Goal: Information Seeking & Learning: Learn about a topic

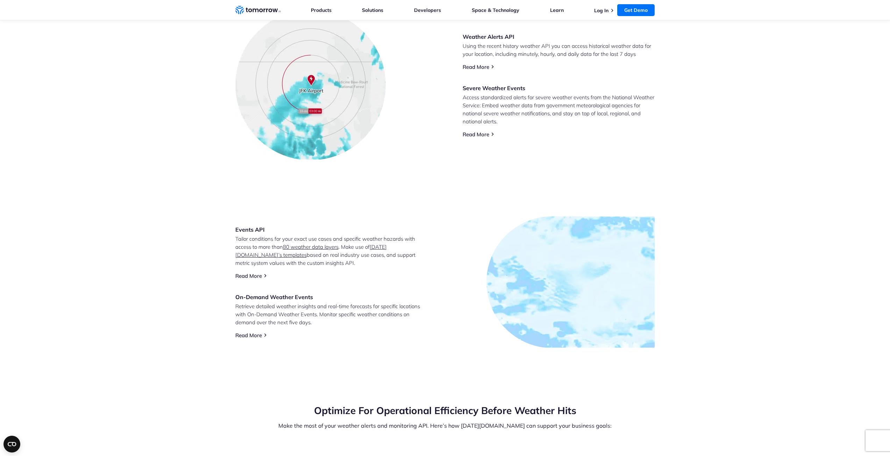
scroll to position [334, 0]
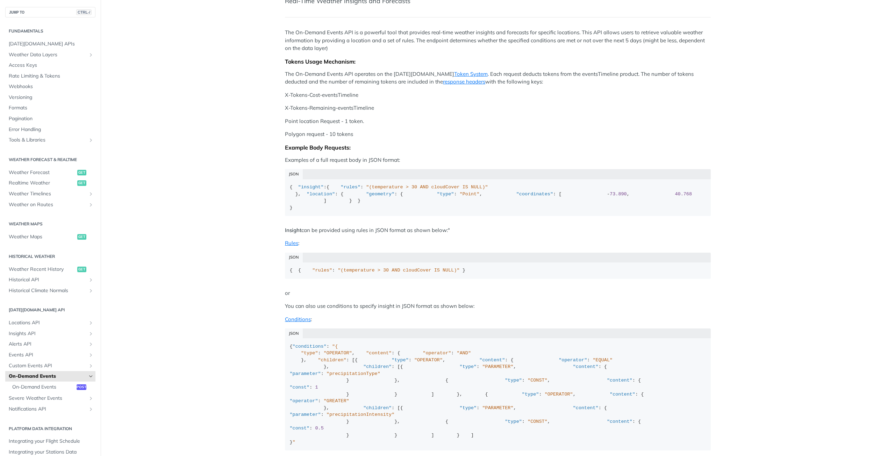
scroll to position [35, 0]
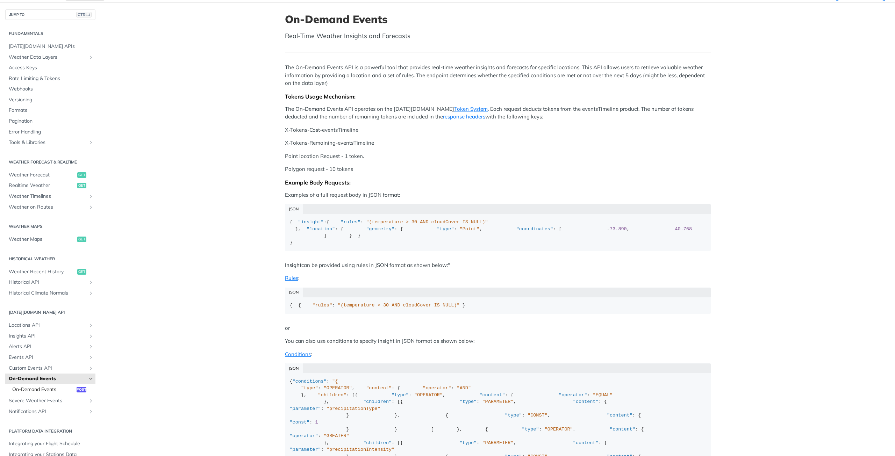
click at [30, 388] on span "On-Demand Events" at bounding box center [43, 389] width 63 height 7
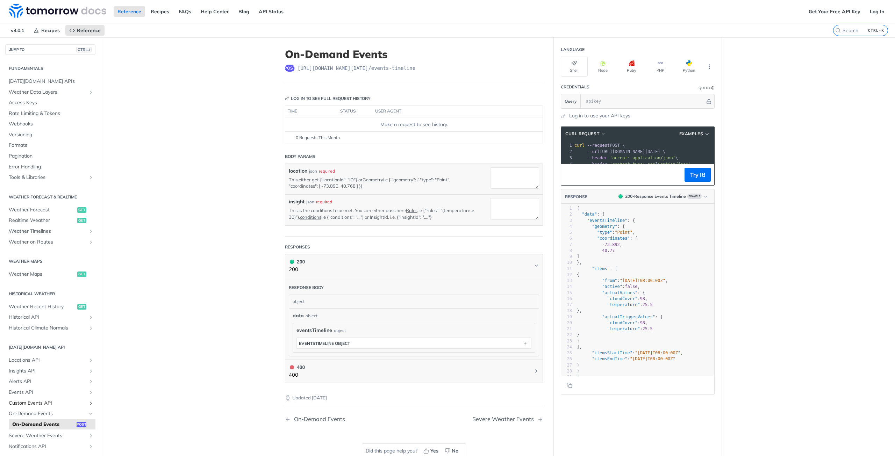
click at [32, 402] on span "Custom Events API" at bounding box center [48, 403] width 78 height 7
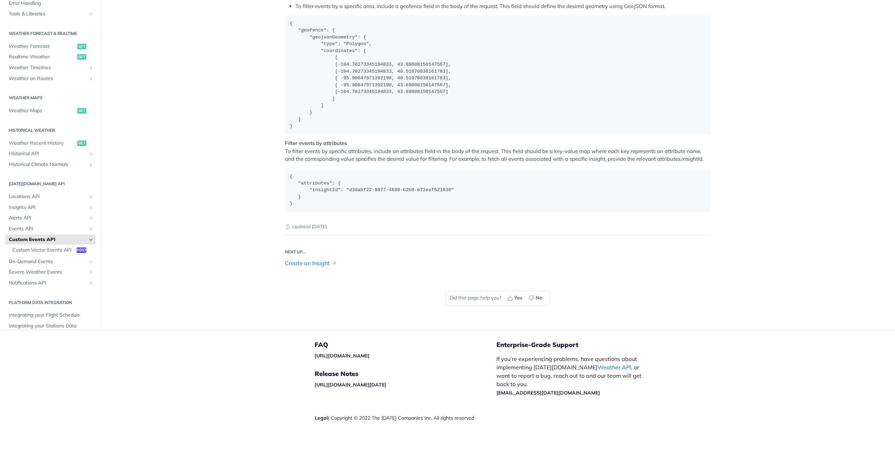
scroll to position [1084, 0]
click at [33, 287] on span "Notifications API" at bounding box center [48, 283] width 78 height 7
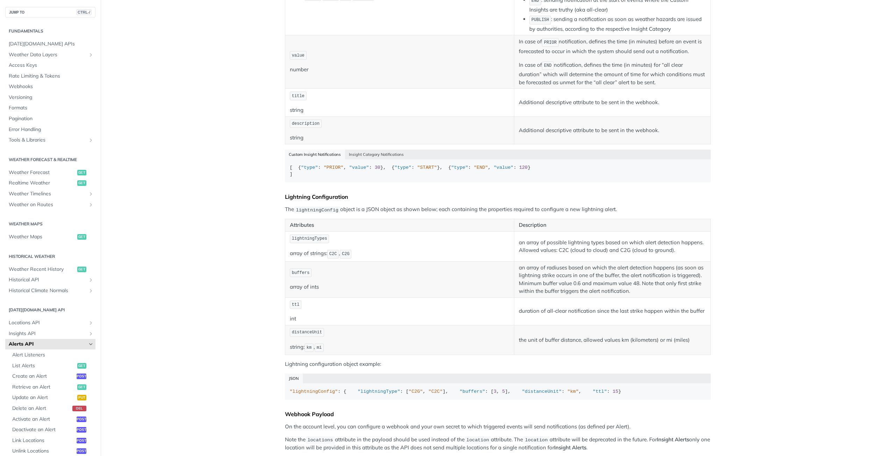
scroll to position [249, 0]
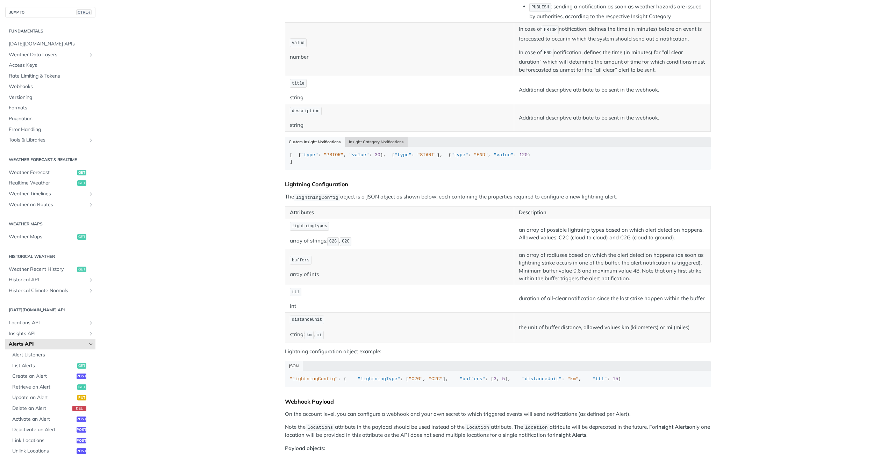
click at [364, 145] on button "Insight Category Notifications" at bounding box center [376, 142] width 63 height 10
click at [319, 146] on button "Custom Insight Notifications" at bounding box center [315, 142] width 60 height 10
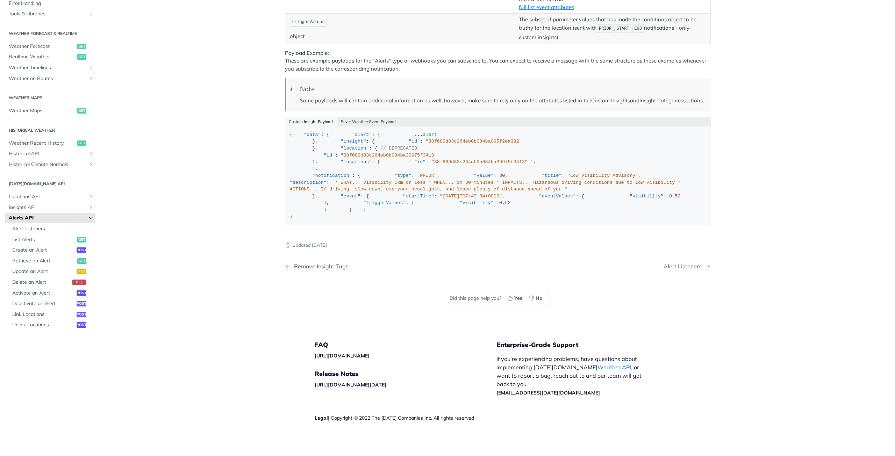
scroll to position [983, 0]
click at [369, 127] on button "Sever Weather Event Payload" at bounding box center [368, 122] width 63 height 10
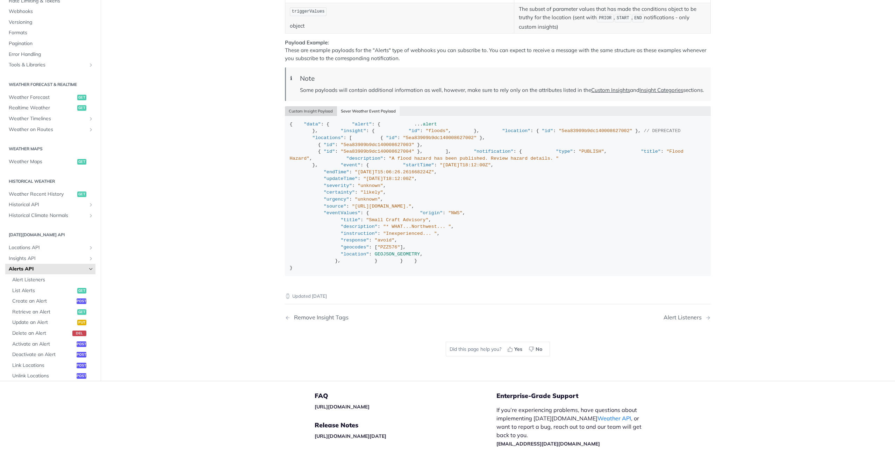
click at [312, 116] on button "Custom Insight Payload" at bounding box center [311, 111] width 52 height 10
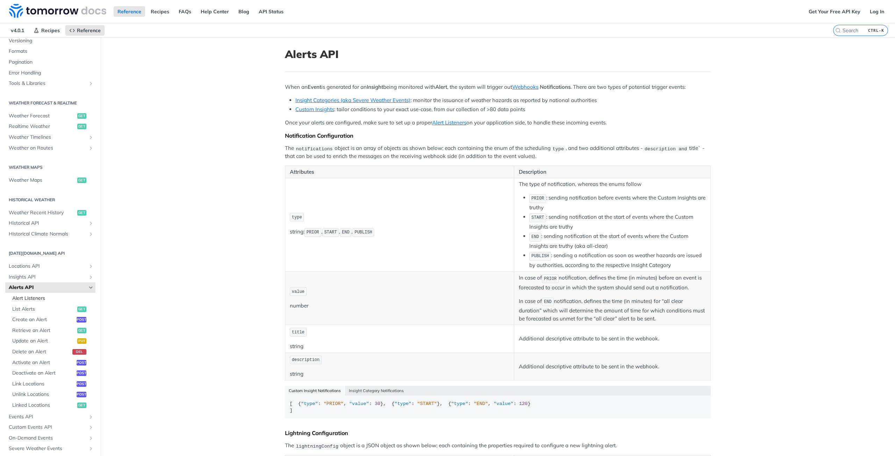
scroll to position [105, 0]
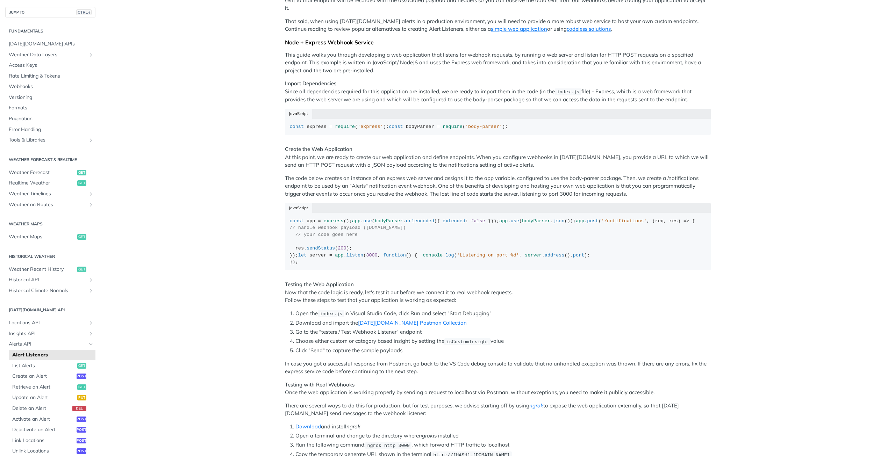
scroll to position [175, 0]
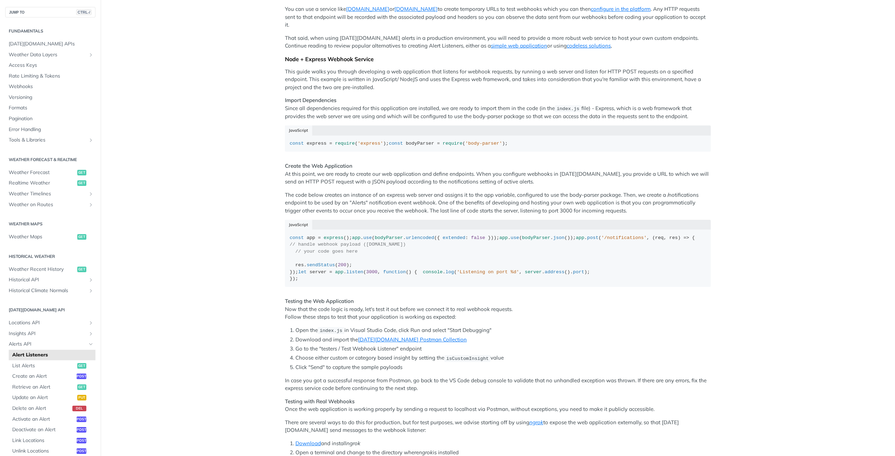
click at [754, 374] on main "JUMP TO CTRL-/ Fundamentals [DATE][DOMAIN_NAME] APIs Weather Data Layers Core P…" at bounding box center [447, 282] width 895 height 838
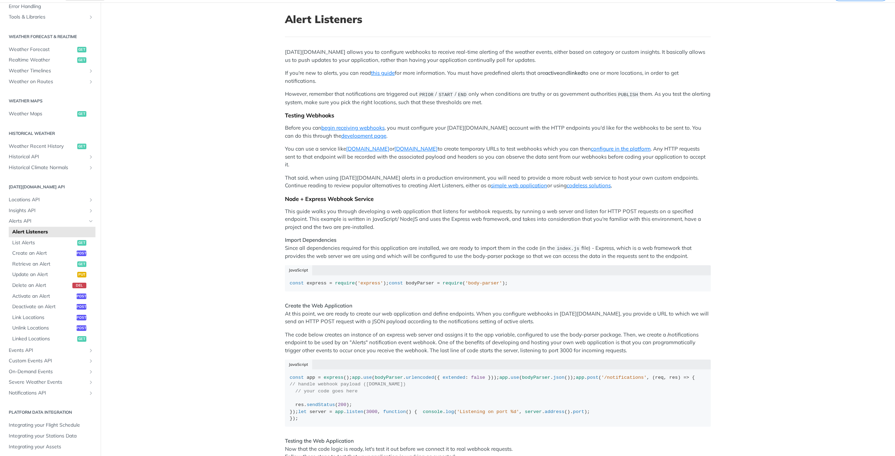
scroll to position [127, 0]
click at [88, 392] on icon "Show subpages for Notifications API" at bounding box center [91, 393] width 6 height 6
click at [47, 403] on span "List Notifications" at bounding box center [43, 403] width 63 height 7
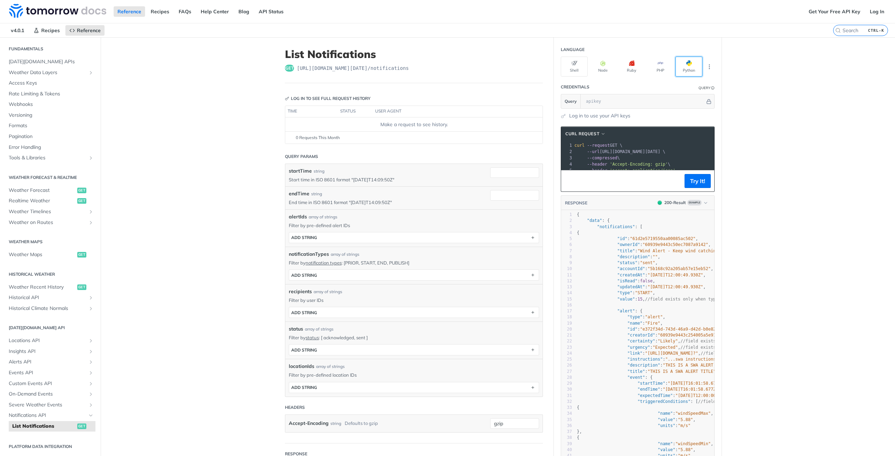
click at [691, 57] on button "Python" at bounding box center [689, 67] width 27 height 20
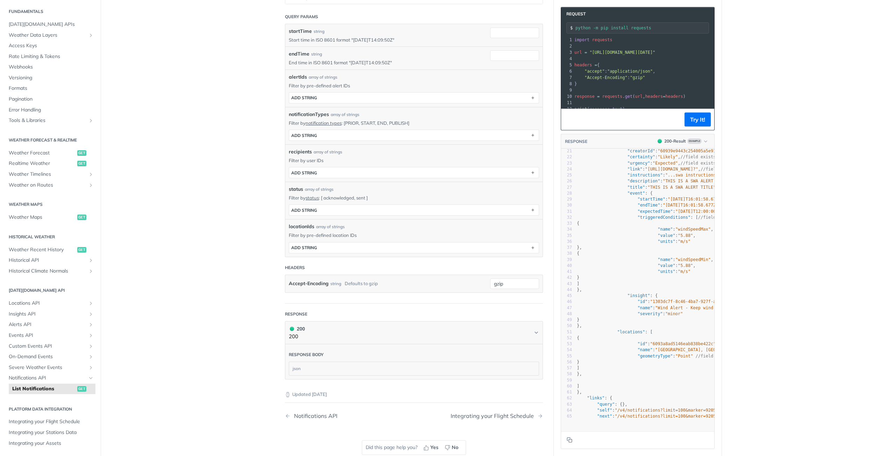
scroll to position [135, 0]
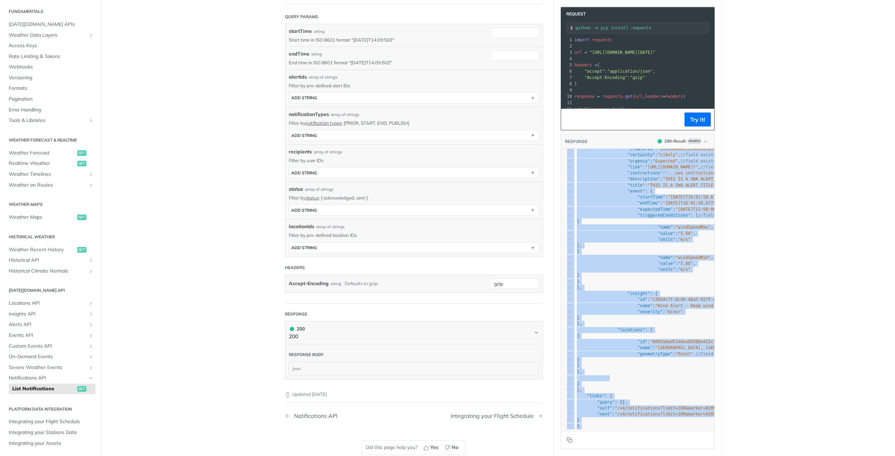
drag, startPoint x: 606, startPoint y: 431, endPoint x: 649, endPoint y: 431, distance: 42.3
click at [649, 430] on div "RESPONSE 200 - Result Example xxxxxxxxxx 67 1 { 2 "data" : { 3 "notifications" …" at bounding box center [638, 291] width 154 height 315
click at [742, 396] on main "JUMP TO CTRL-/ Fundamentals Tomorrow.io APIs Weather Data Layers Core Probabili…" at bounding box center [447, 189] width 895 height 582
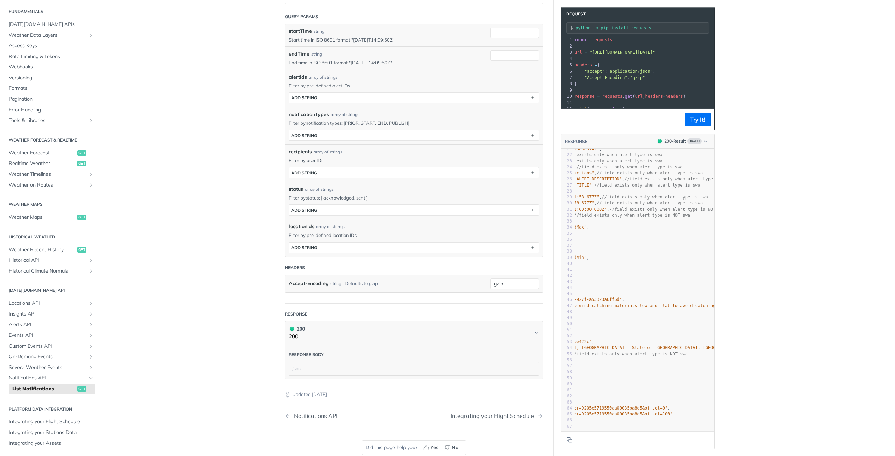
scroll to position [0, 0]
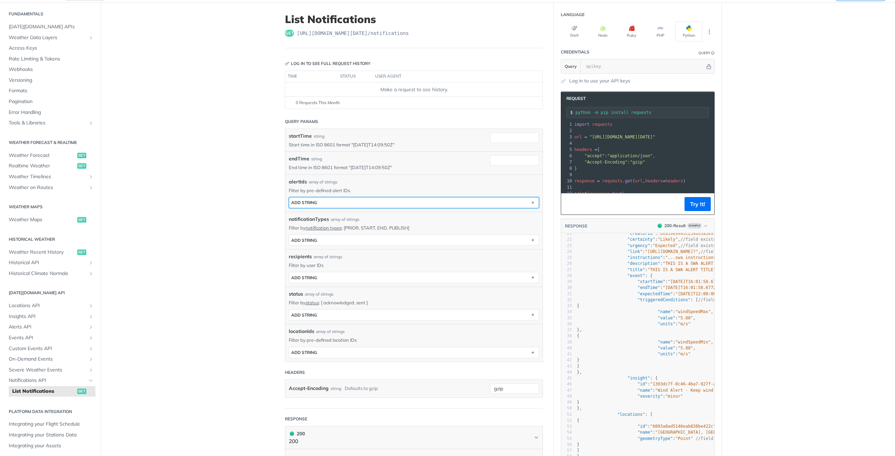
click at [328, 208] on button "ADD string" at bounding box center [414, 203] width 250 height 10
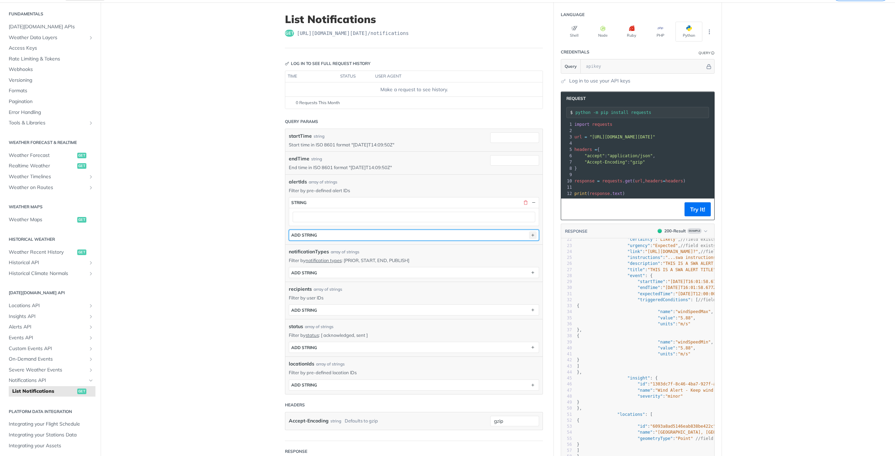
click at [529, 236] on icon "button" at bounding box center [533, 235] width 8 height 8
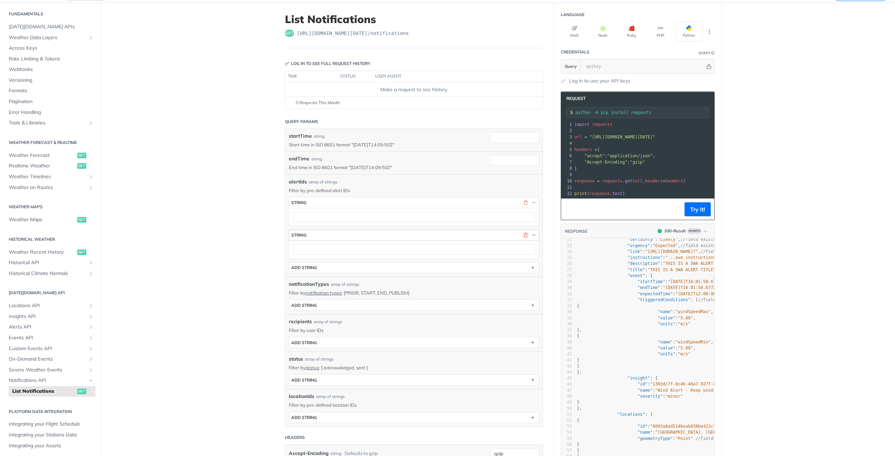
click at [522, 234] on button "button" at bounding box center [525, 235] width 6 height 6
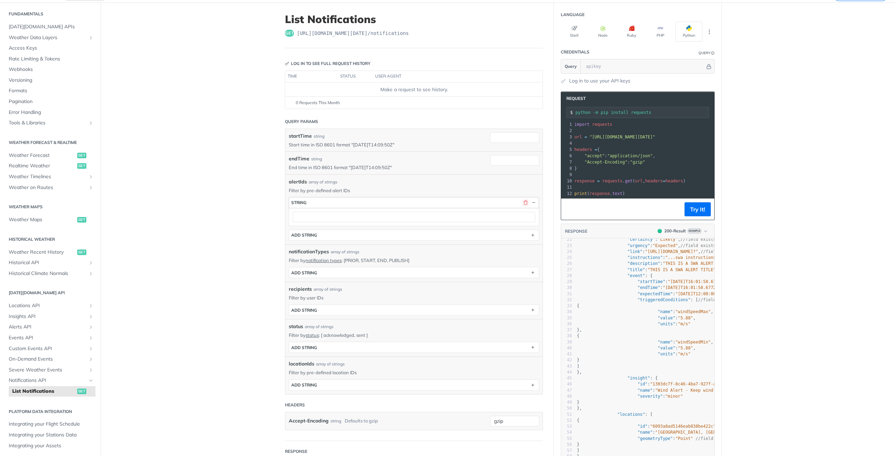
click at [523, 201] on button "button" at bounding box center [525, 203] width 6 height 6
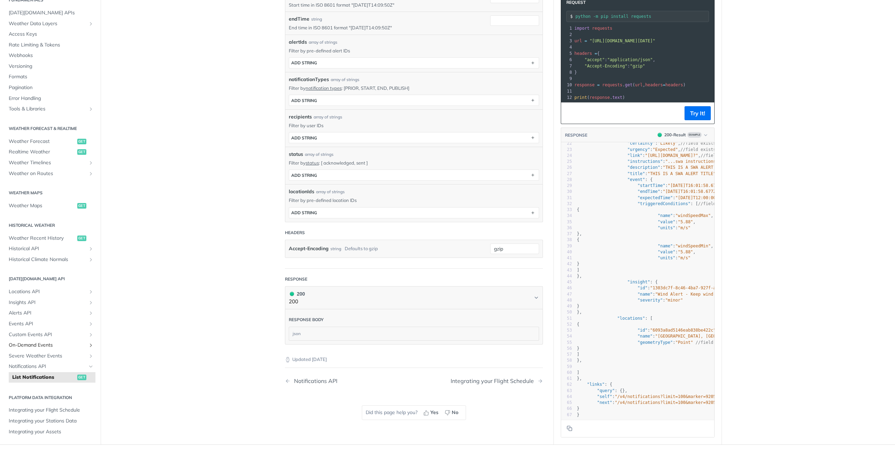
click at [37, 343] on span "On-Demand Events" at bounding box center [48, 345] width 78 height 7
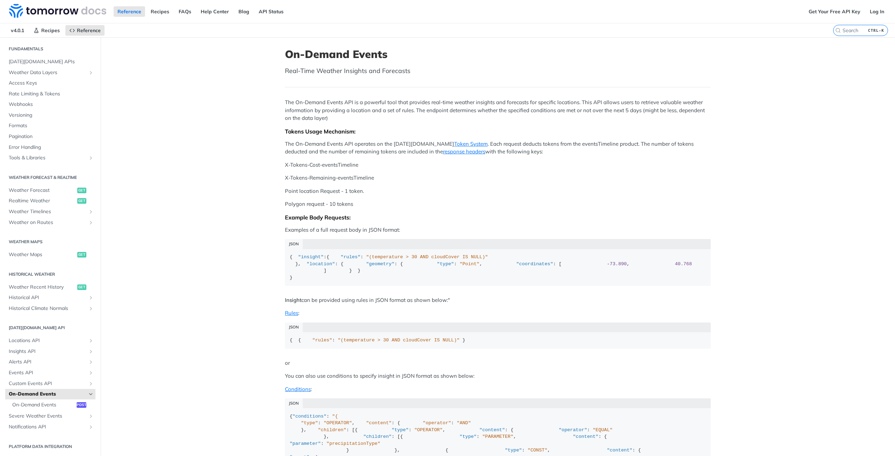
click at [36, 393] on span "On-Demand Events" at bounding box center [48, 394] width 78 height 7
click at [38, 383] on span "Custom Events API" at bounding box center [48, 383] width 78 height 7
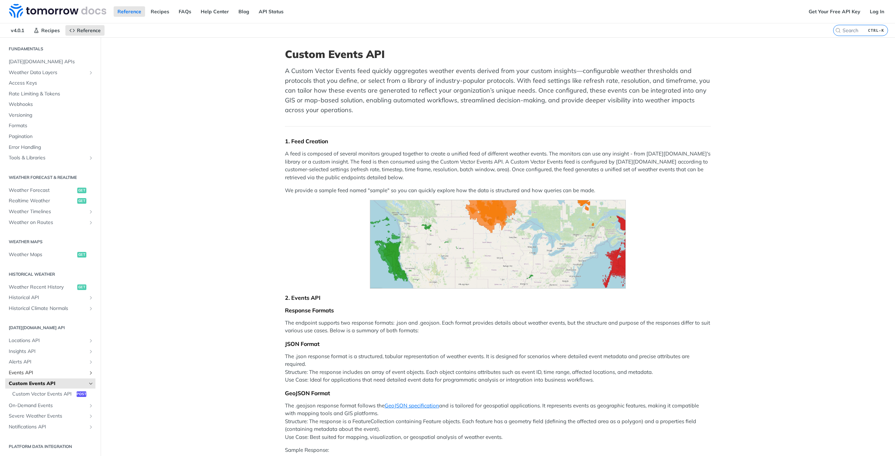
click at [35, 369] on link "Events API" at bounding box center [50, 373] width 90 height 10
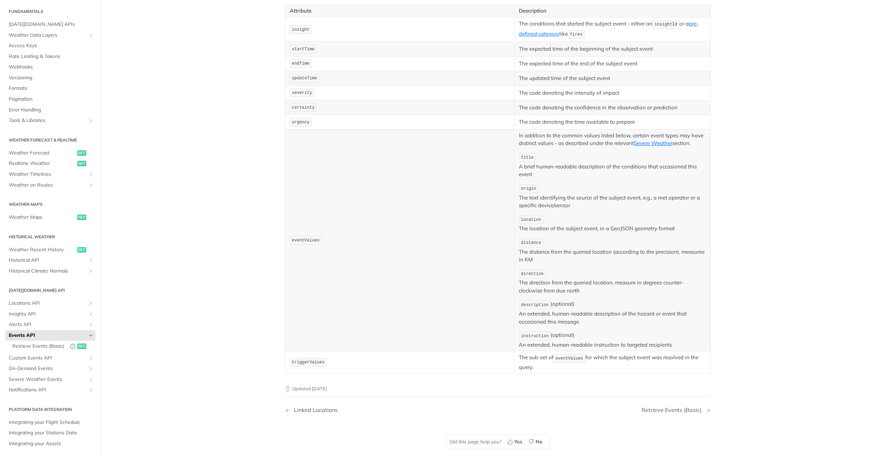
scroll to position [173, 0]
